Goal: Information Seeking & Learning: Learn about a topic

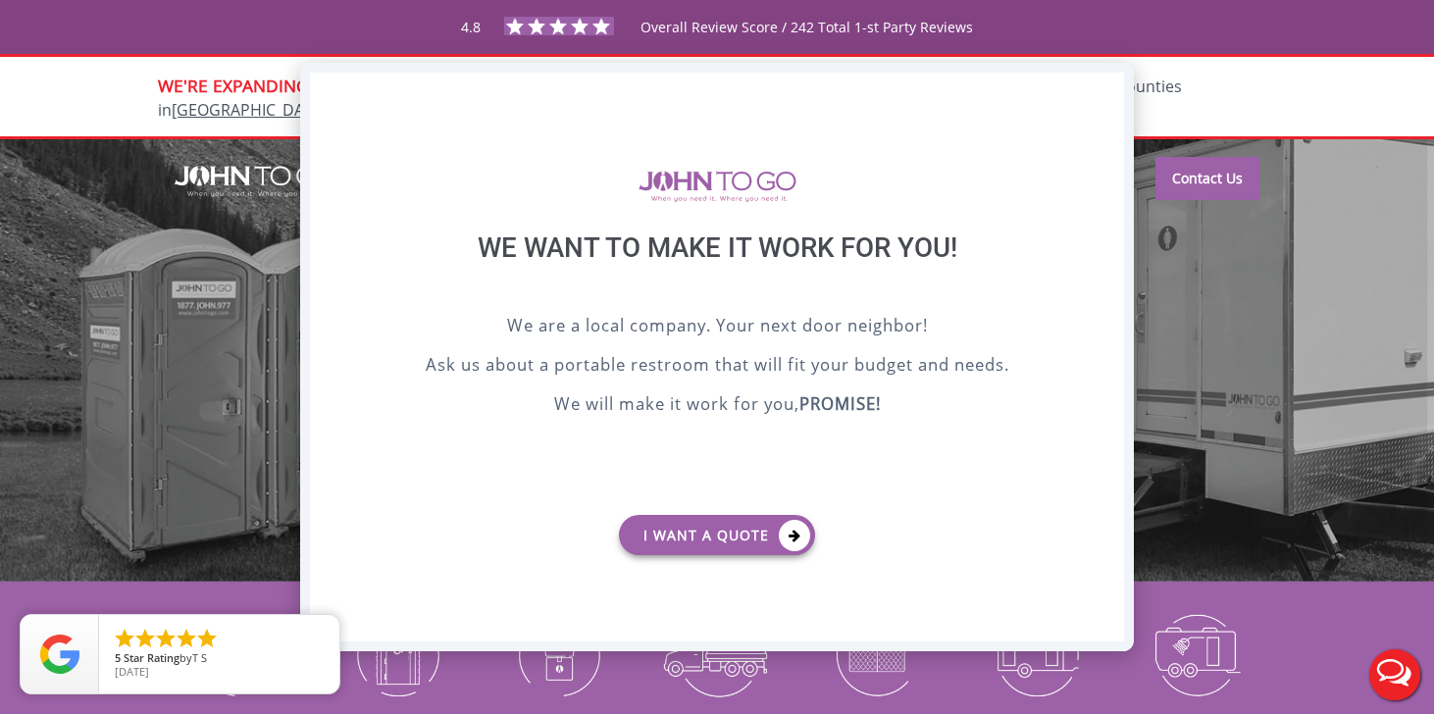
click at [1100, 89] on div "X" at bounding box center [1109, 89] width 30 height 33
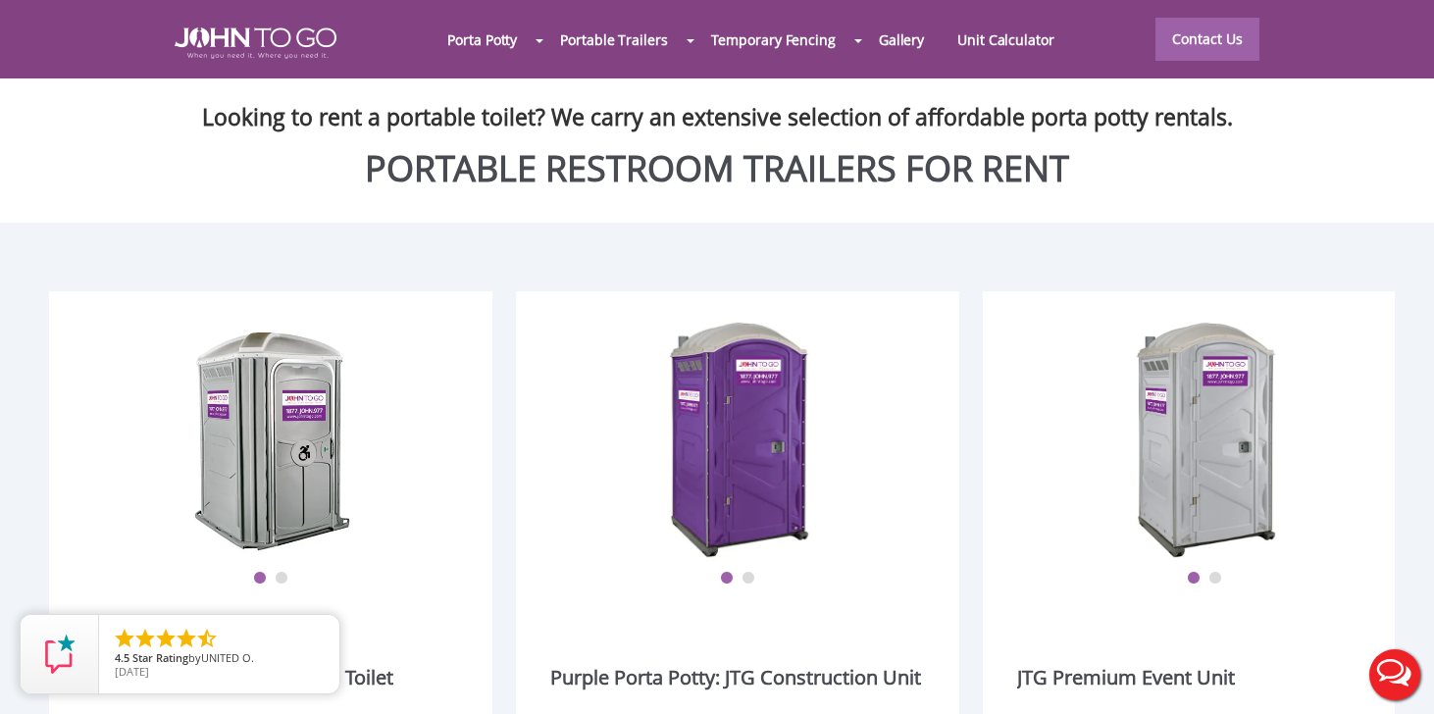
scroll to position [2286, 0]
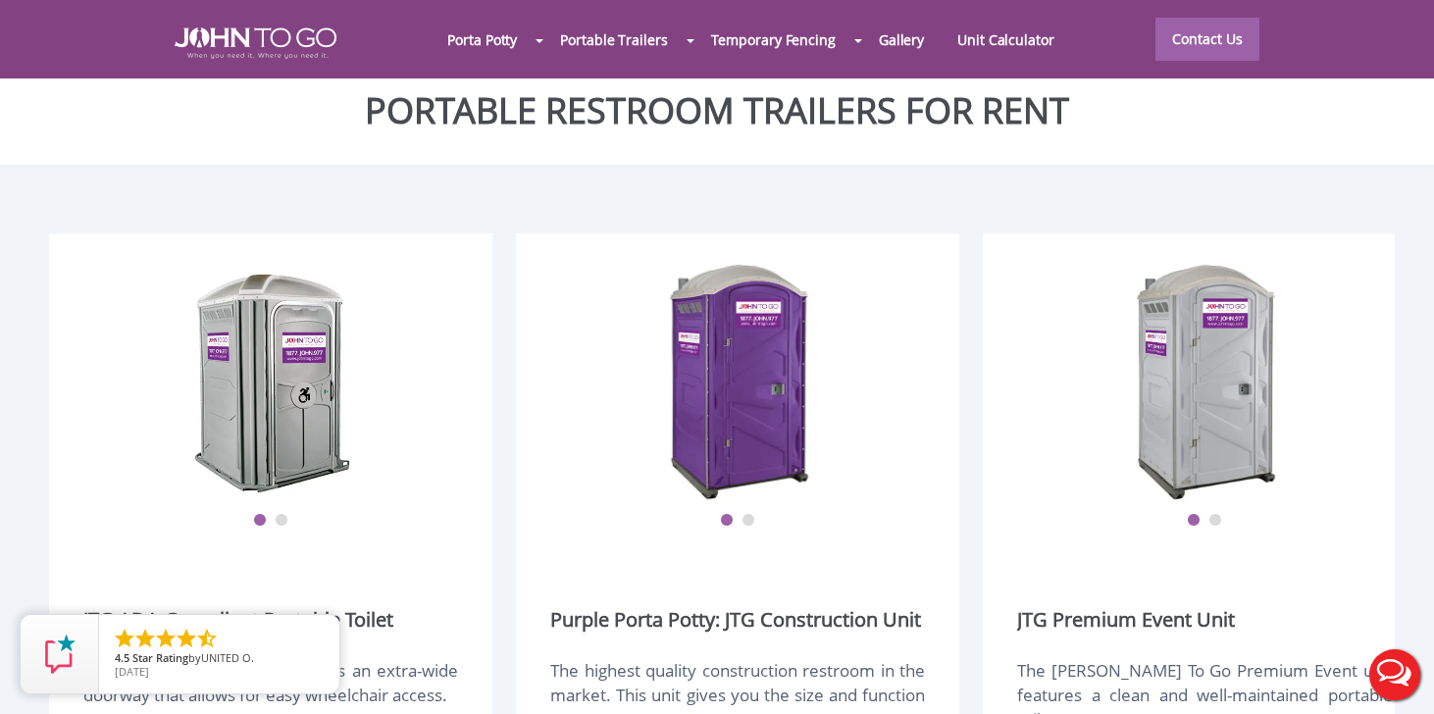
click at [751, 305] on img at bounding box center [738, 380] width 157 height 245
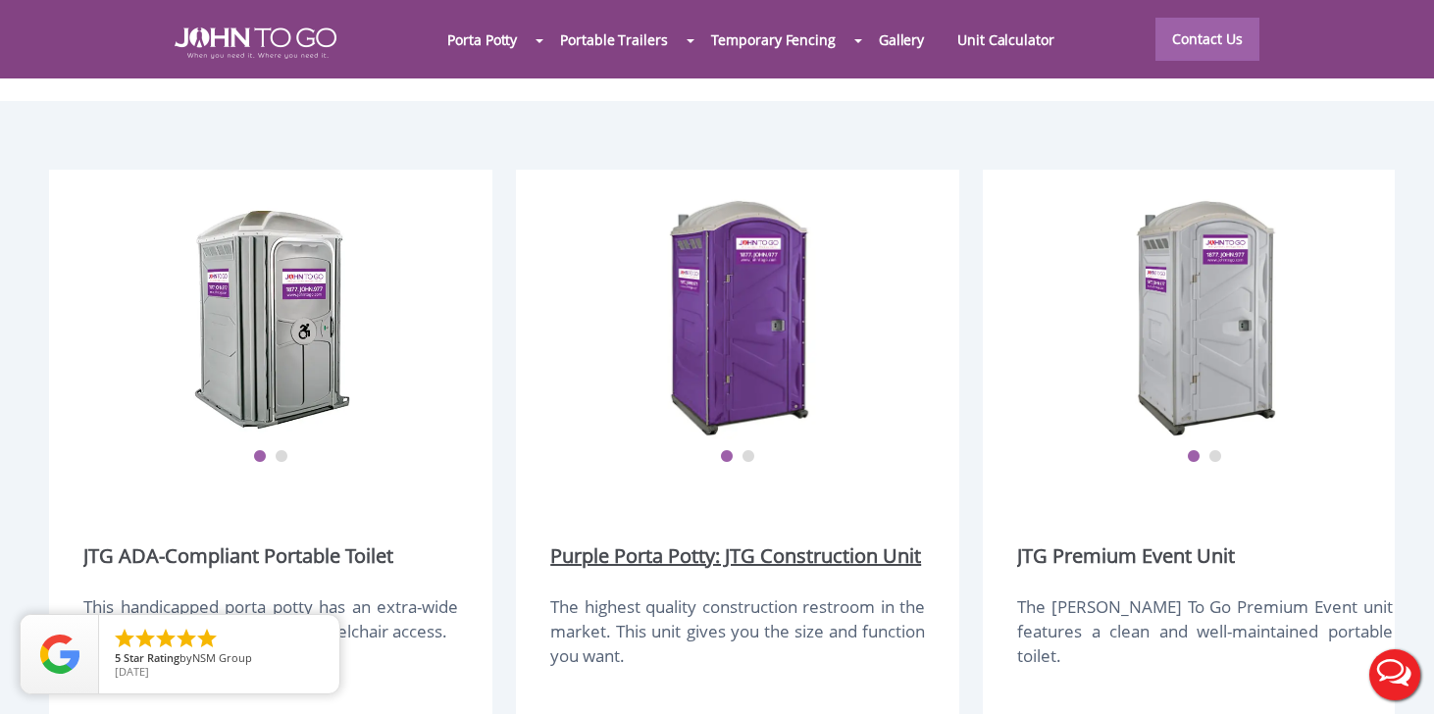
scroll to position [2368, 0]
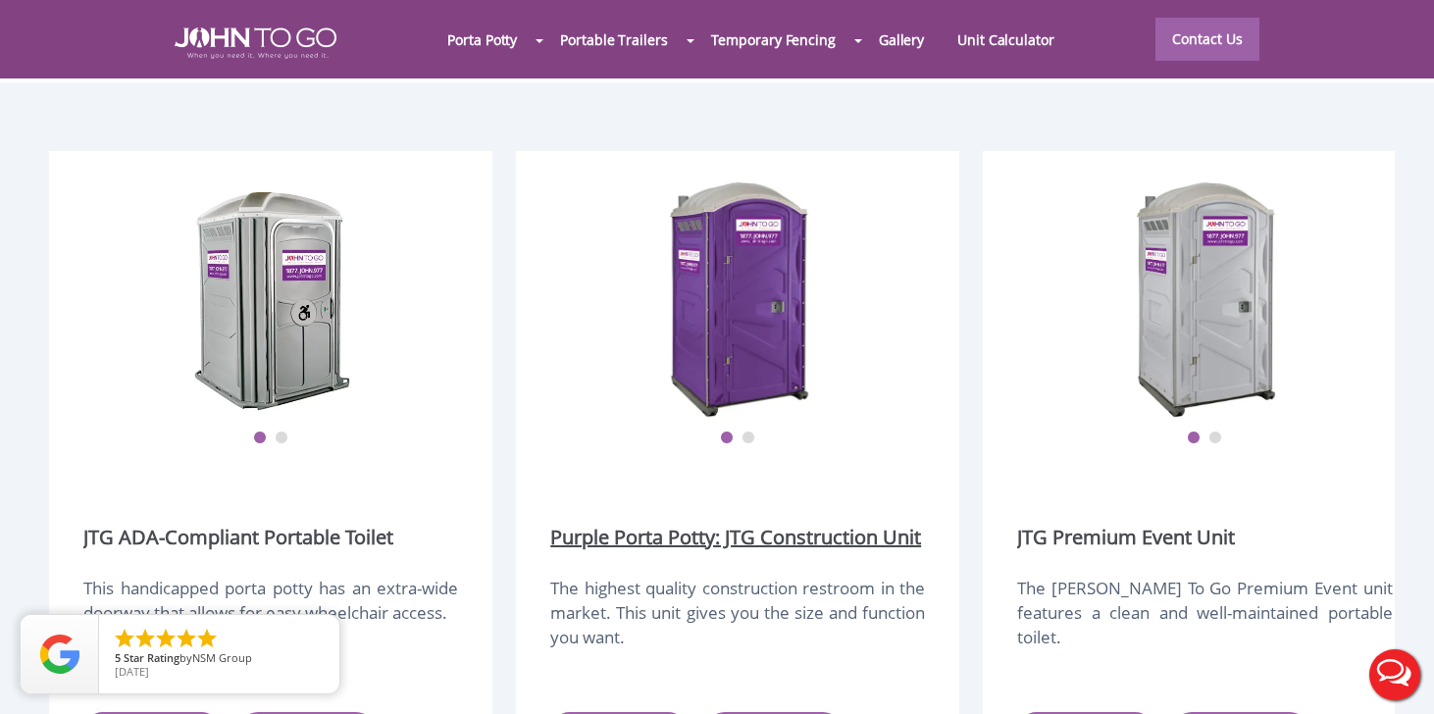
click at [777, 524] on link "Purple Porta Potty: JTG Construction Unit" at bounding box center [735, 537] width 371 height 27
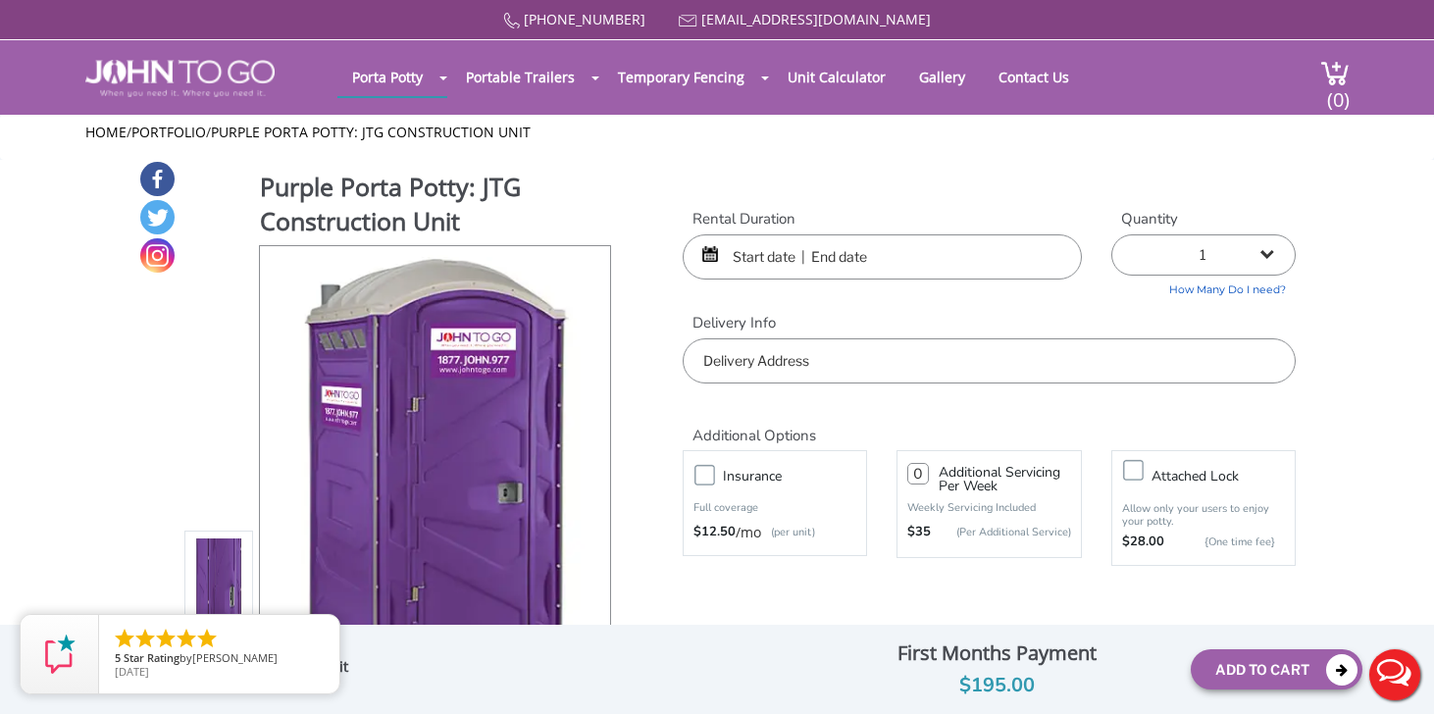
click at [881, 609] on div "Purple Porta Potty: JTG Construction Unit View feature & specs Download Pdf Pro…" at bounding box center [717, 463] width 1158 height 607
